Goal: Task Accomplishment & Management: Use online tool/utility

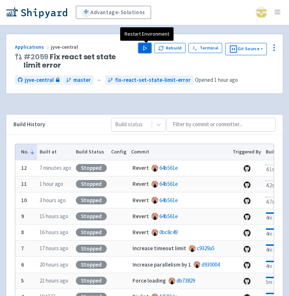
click at [145, 49] on polygon "button" at bounding box center [144, 48] width 3 height 4
